Goal: Task Accomplishment & Management: Complete application form

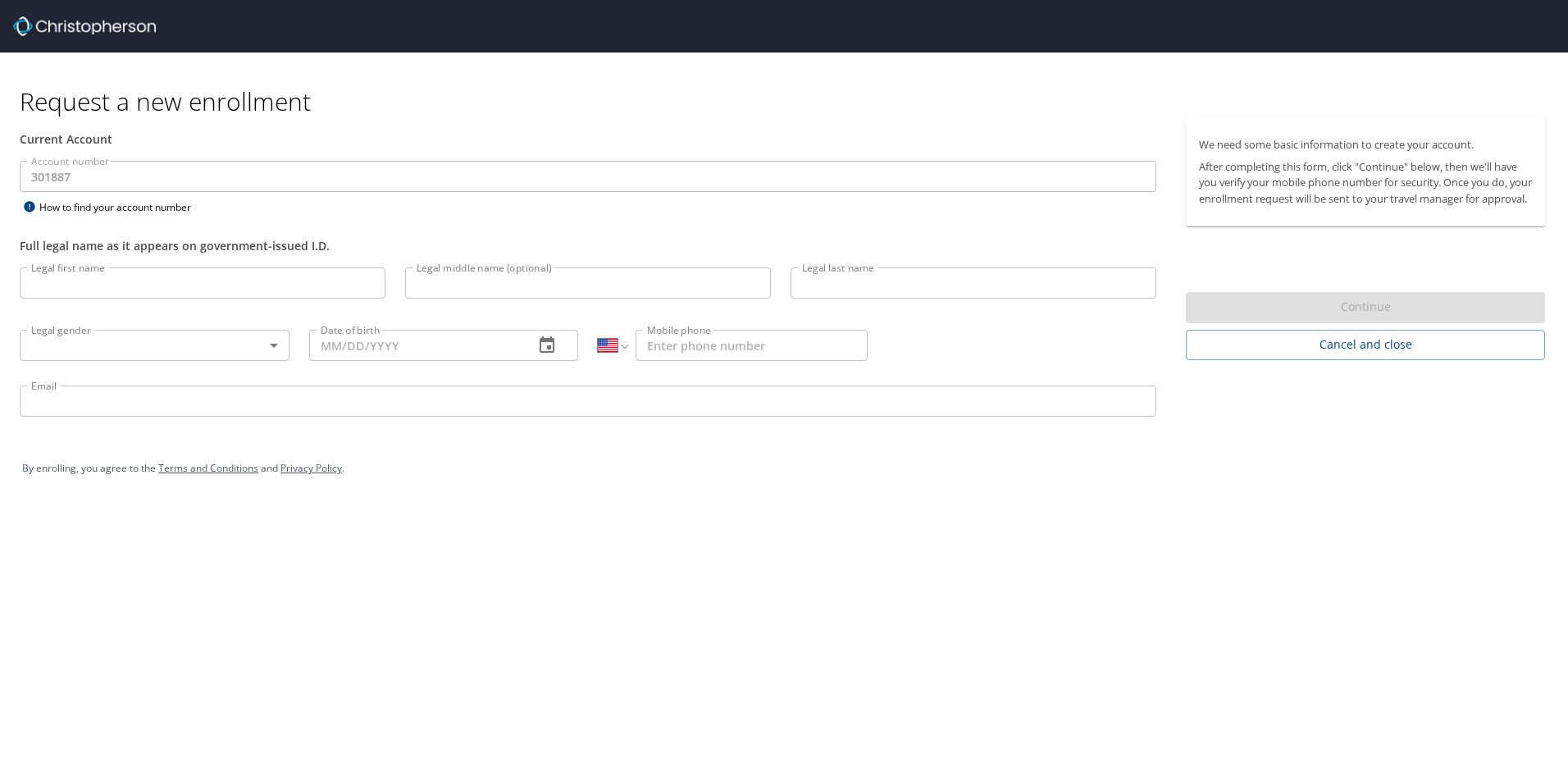
select select "US"
click at [341, 276] on input "Legal first name" at bounding box center [202, 283] width 366 height 31
type input "[PERSON_NAME]"
click at [164, 353] on body "Request a new enrollment Current Account Account number 301887 Account number H…" at bounding box center [784, 379] width 1568 height 758
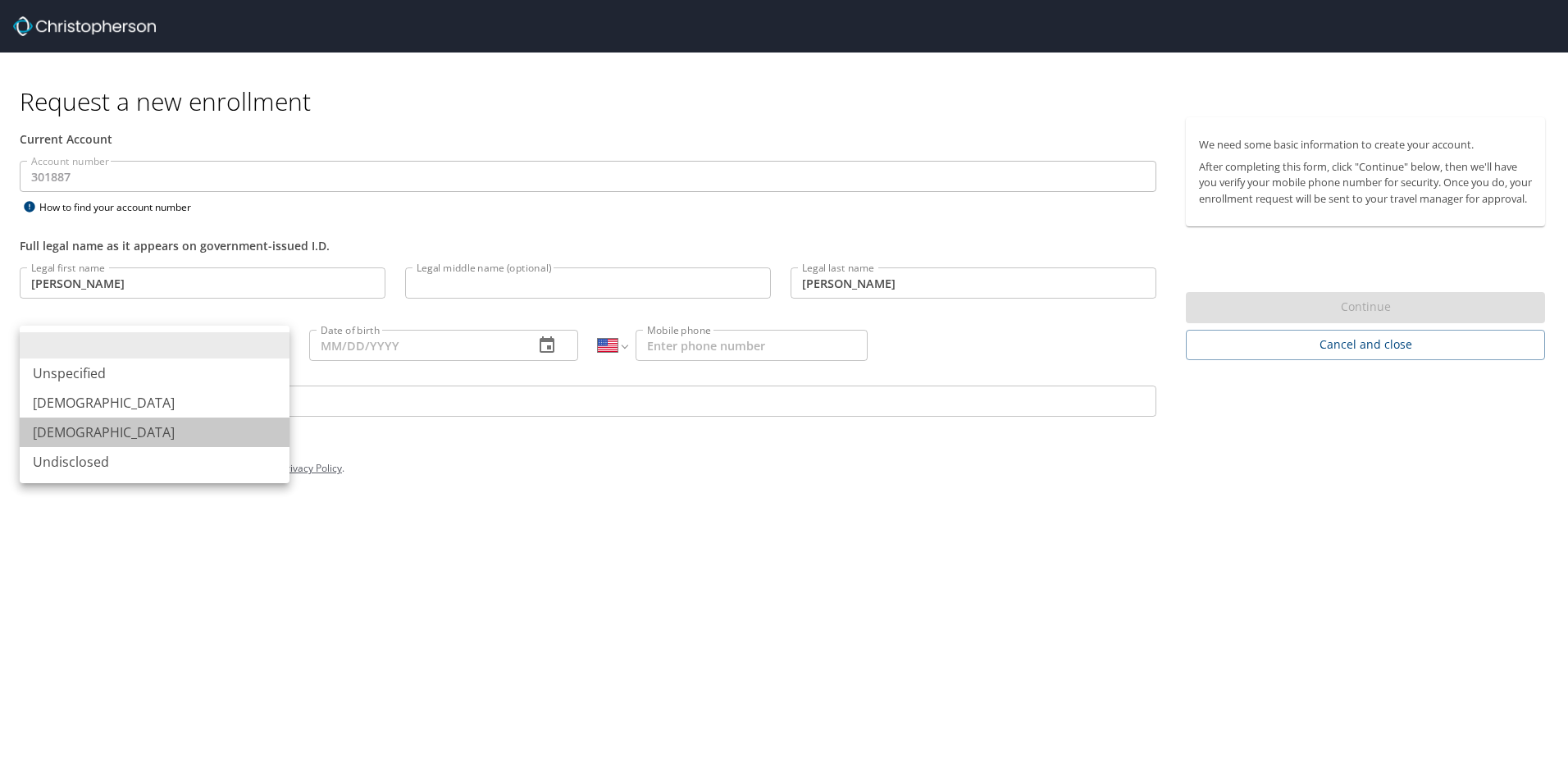
click at [158, 423] on li "[DEMOGRAPHIC_DATA]" at bounding box center [154, 432] width 270 height 29
type input "[DEMOGRAPHIC_DATA]"
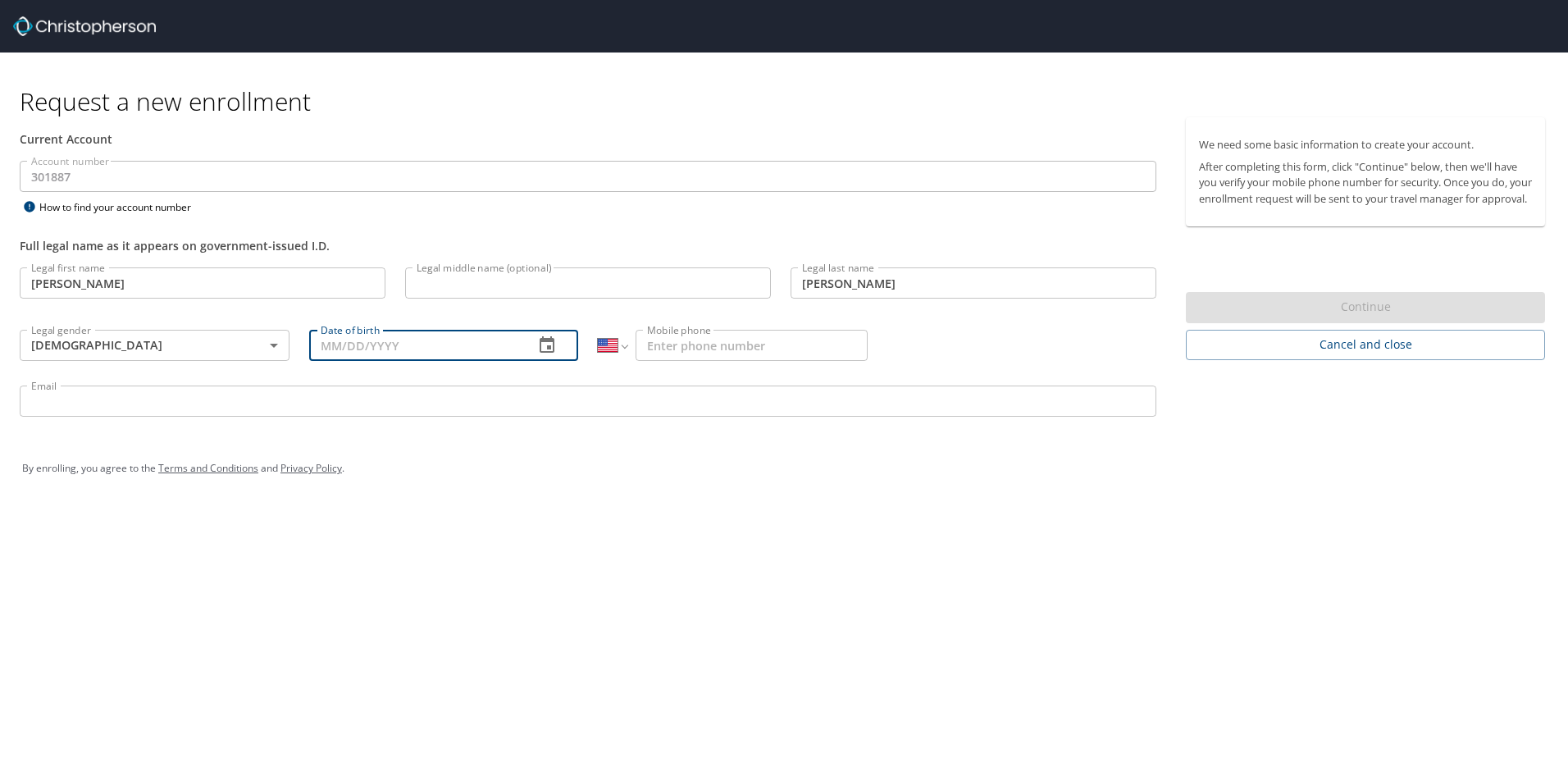
click at [375, 344] on input "Date of birth" at bounding box center [415, 345] width 213 height 31
type input "[DATE]"
click at [728, 342] on input "Mobile phone" at bounding box center [752, 345] width 232 height 31
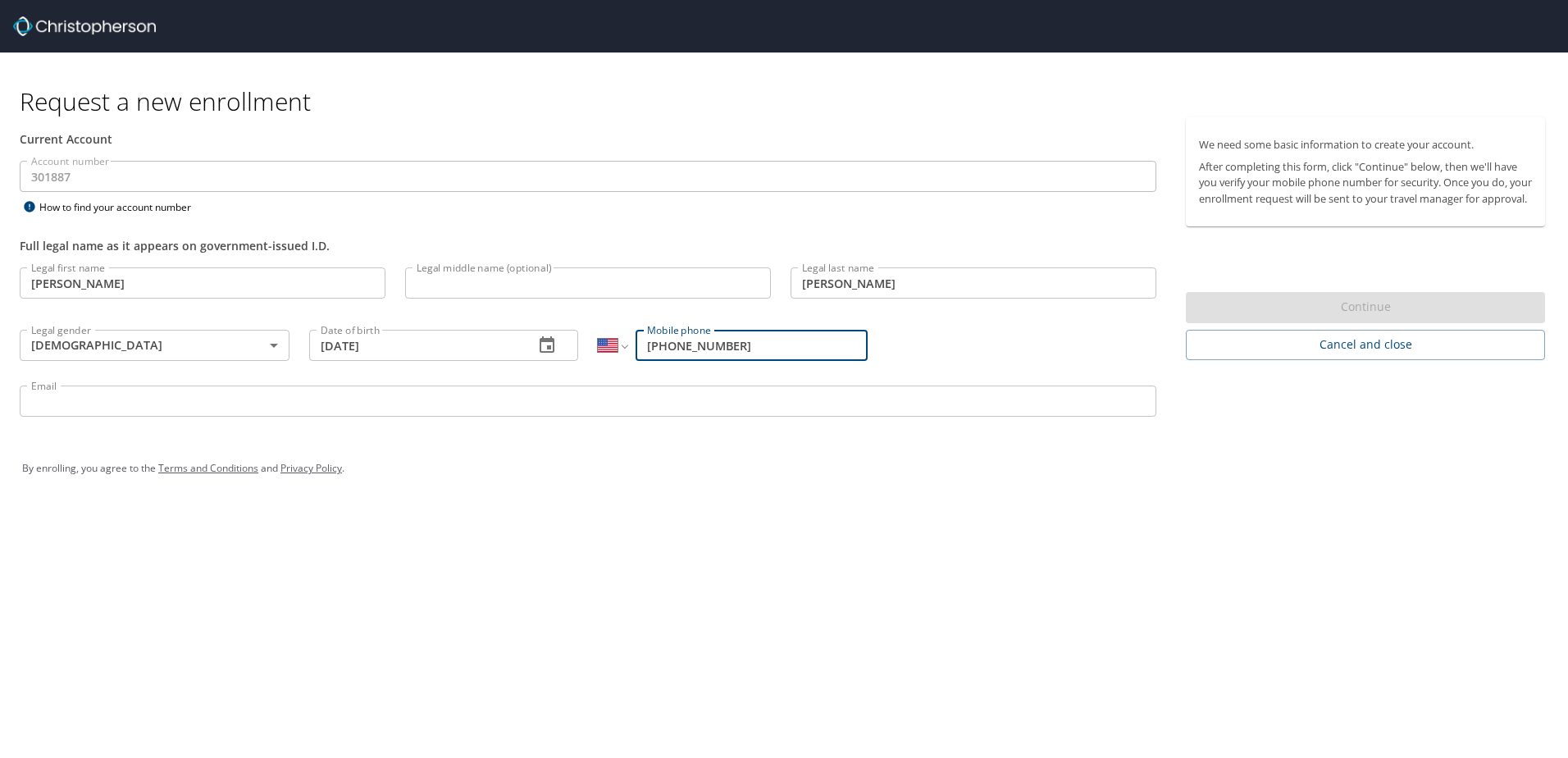
type input "[PHONE_NUMBER]"
click at [734, 392] on input "Email" at bounding box center [588, 401] width 1137 height 31
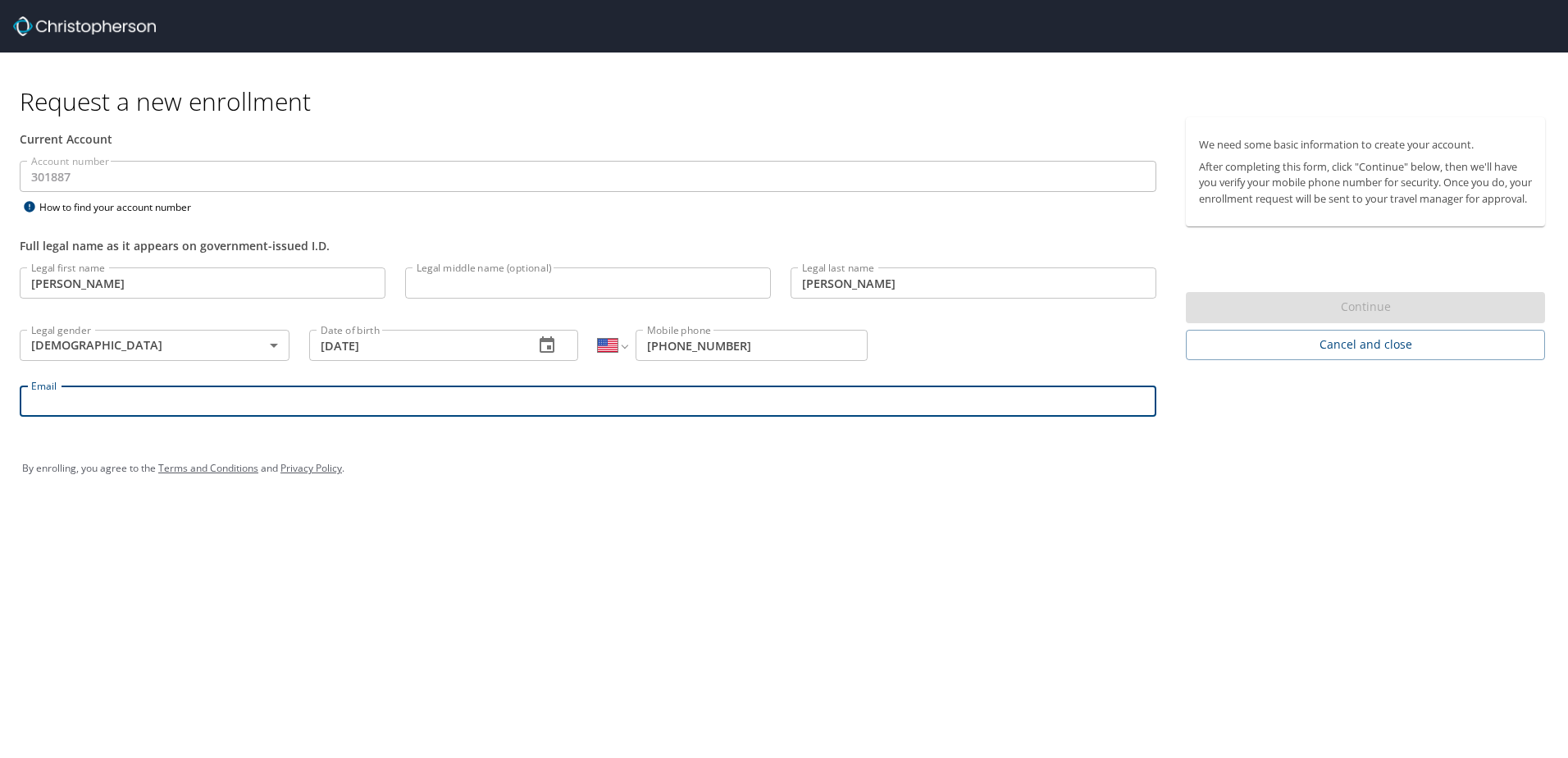
type input "[PERSON_NAME][EMAIL_ADDRESS][DOMAIN_NAME]"
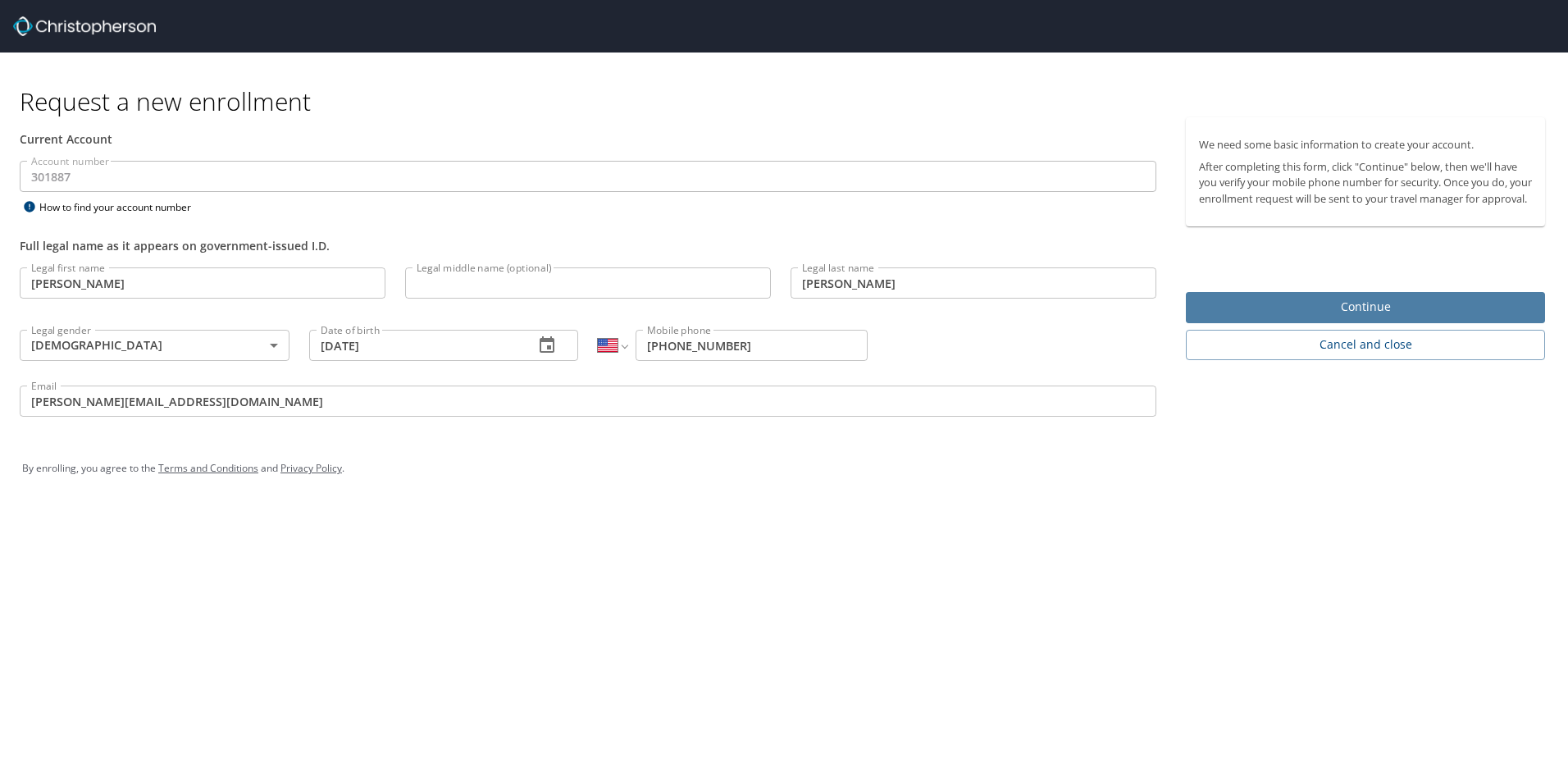
click at [1319, 318] on span "Continue" at bounding box center [1365, 308] width 333 height 21
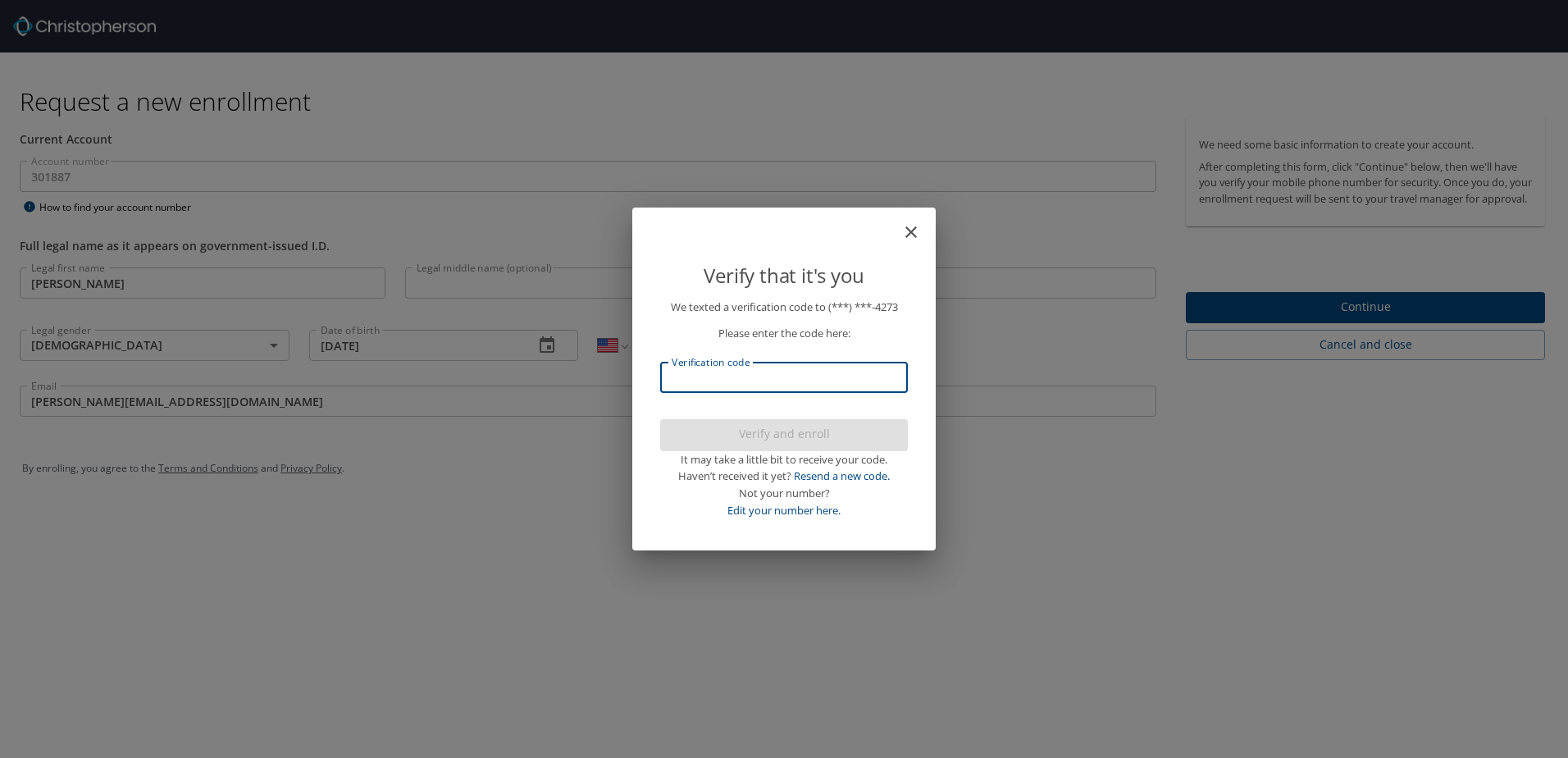
click at [844, 386] on input "Verification code" at bounding box center [784, 377] width 248 height 31
type input "908543"
click at [857, 434] on span "Verify and enroll" at bounding box center [784, 434] width 221 height 21
